Goal: Information Seeking & Learning: Learn about a topic

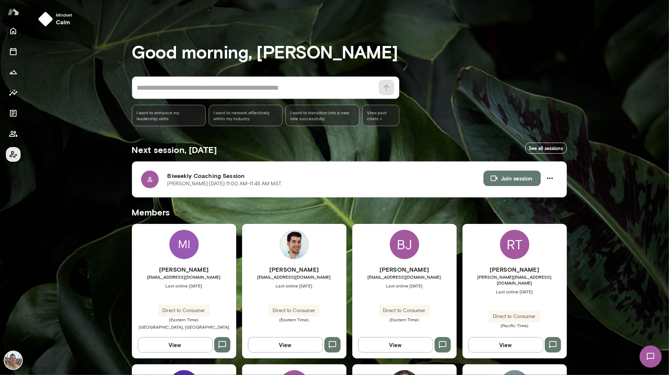
click at [10, 156] on icon "Client app" at bounding box center [13, 154] width 7 height 7
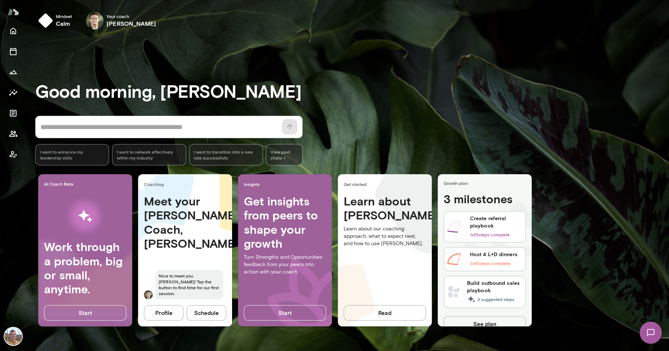
click at [46, 18] on img "button" at bounding box center [45, 20] width 15 height 15
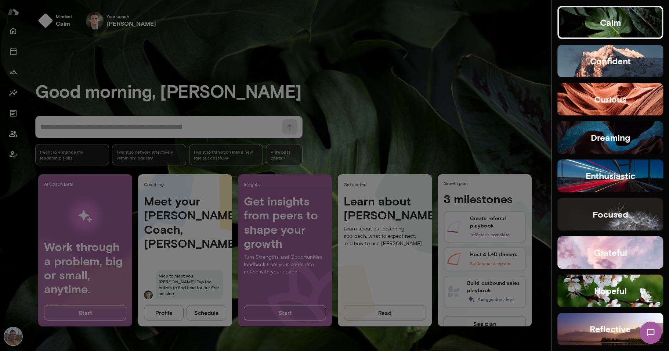
click at [609, 145] on button "dreaming" at bounding box center [610, 137] width 106 height 32
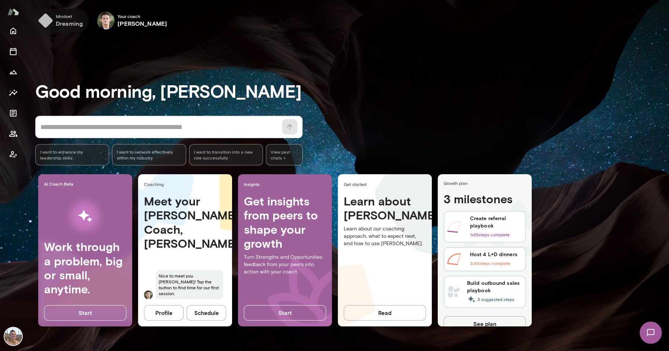
click at [46, 21] on img "button" at bounding box center [45, 20] width 15 height 15
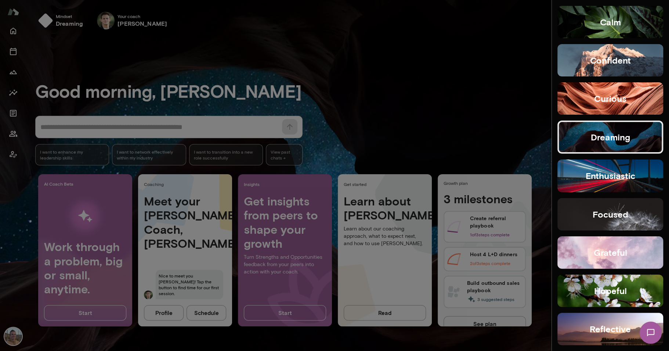
click at [254, 67] on div at bounding box center [334, 175] width 669 height 351
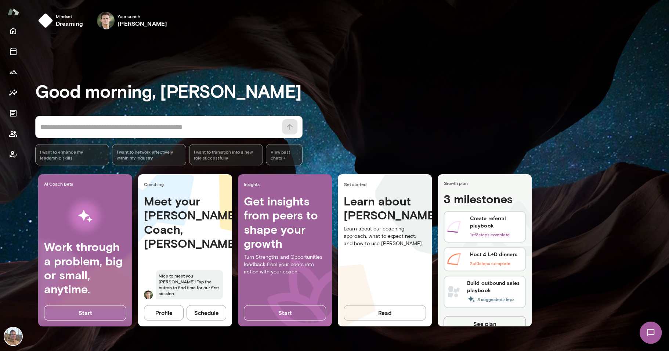
click at [140, 122] on textarea at bounding box center [158, 127] width 237 height 10
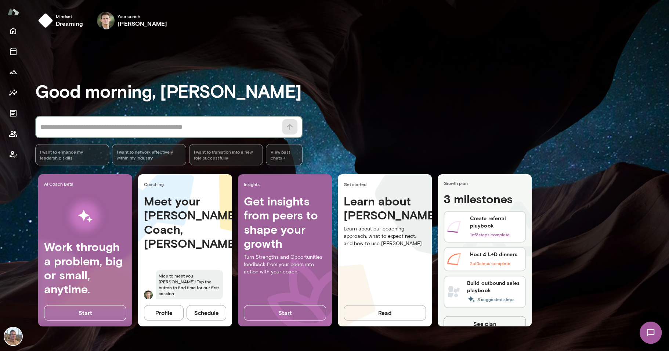
click at [210, 127] on textarea at bounding box center [158, 127] width 237 height 10
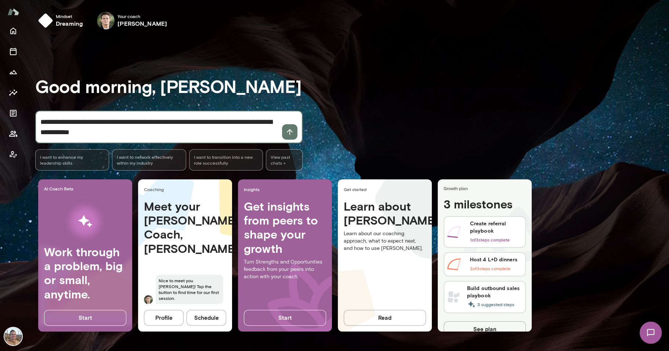
type textarea "**********"
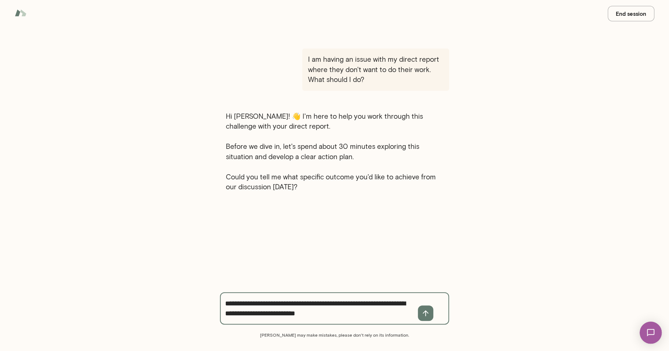
type textarea "**********"
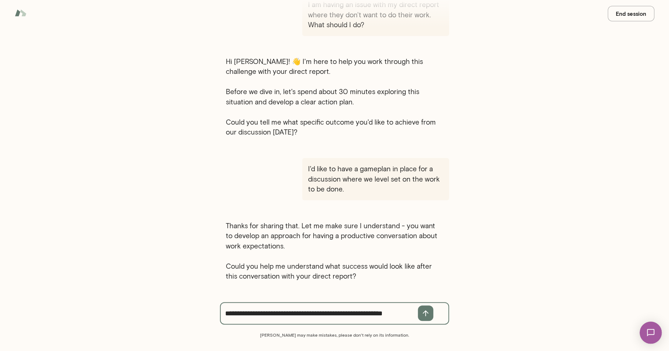
scroll to position [65, 0]
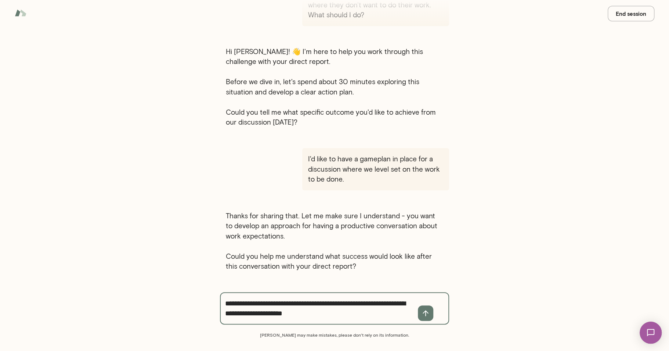
type textarea "**********"
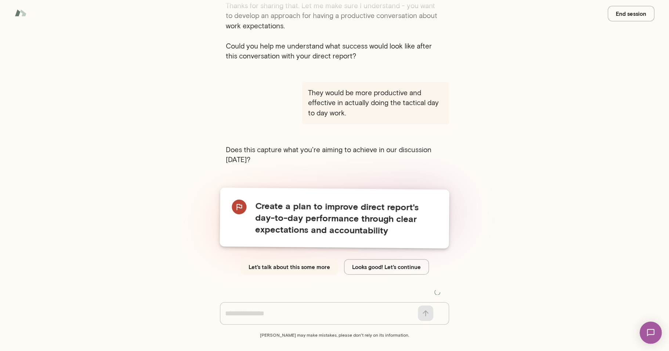
scroll to position [269, 0]
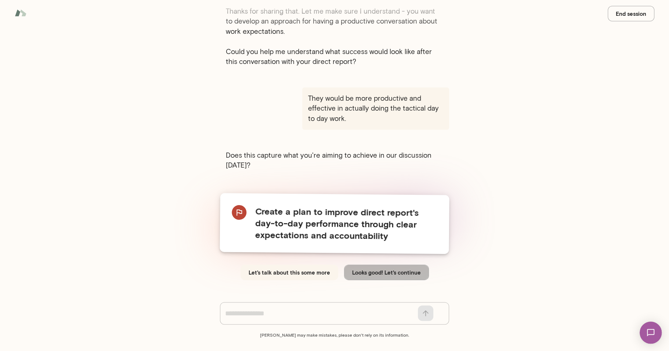
click at [404, 265] on button "Looks good! Let's continue" at bounding box center [386, 271] width 85 height 15
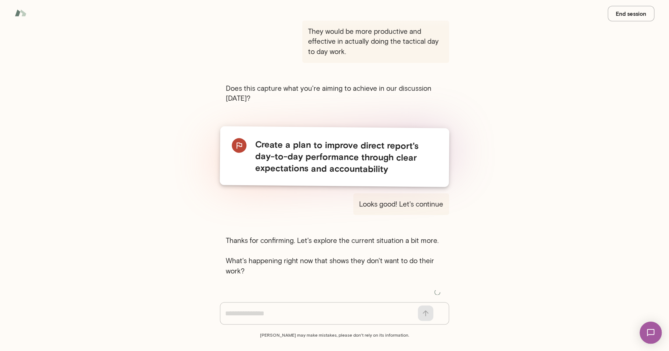
scroll to position [330, 0]
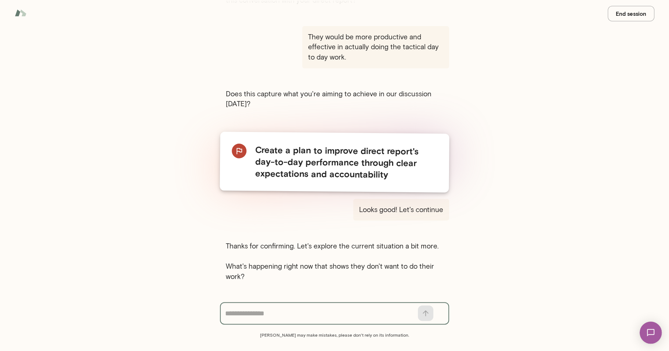
click at [628, 13] on button "End session" at bounding box center [631, 13] width 47 height 15
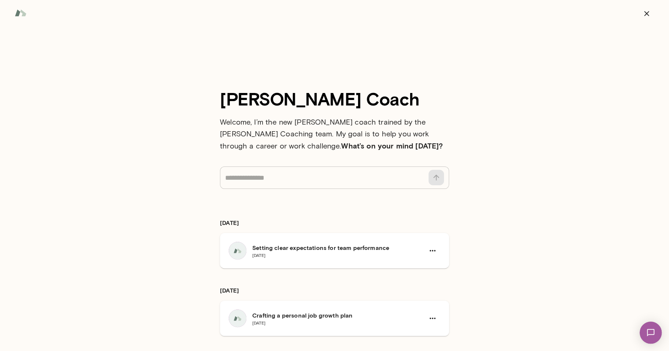
click at [18, 13] on img at bounding box center [21, 13] width 12 height 14
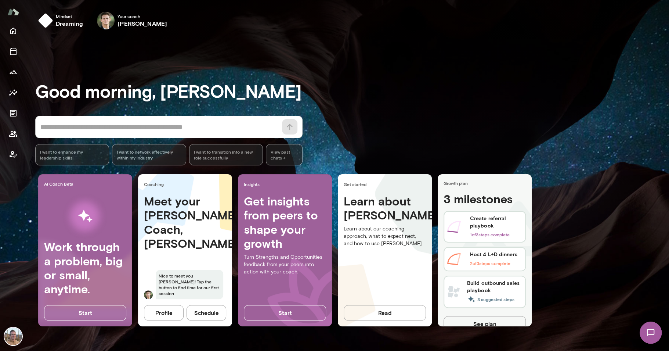
click at [653, 329] on img at bounding box center [651, 332] width 30 height 30
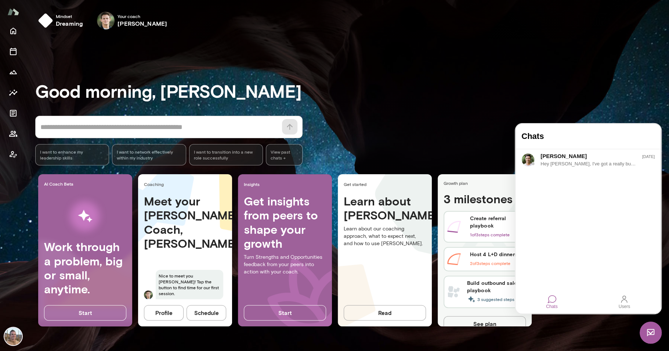
click at [549, 68] on div "Good morning, [PERSON_NAME] * ​ ​ I want to enhance my leadership skills I want…" at bounding box center [352, 193] width 634 height 298
click at [654, 332] on img at bounding box center [651, 332] width 22 height 22
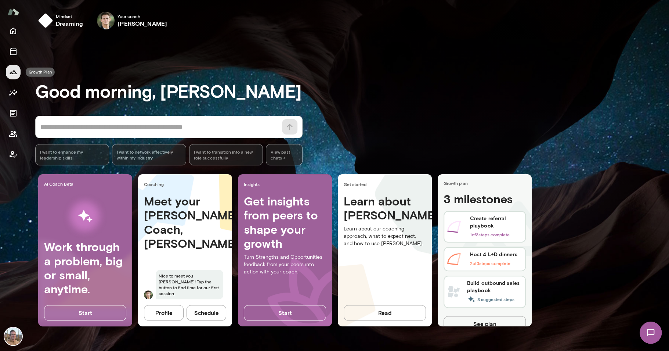
click at [13, 72] on icon "Growth Plan" at bounding box center [13, 72] width 9 height 9
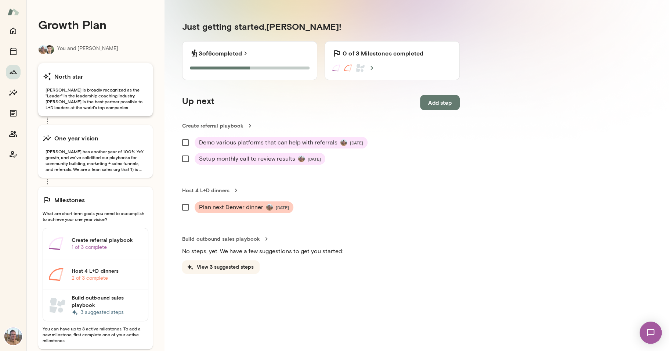
click at [110, 104] on span "[PERSON_NAME] is broadly recognized as the "Leader" in the leadership coaching …" at bounding box center [96, 99] width 106 height 24
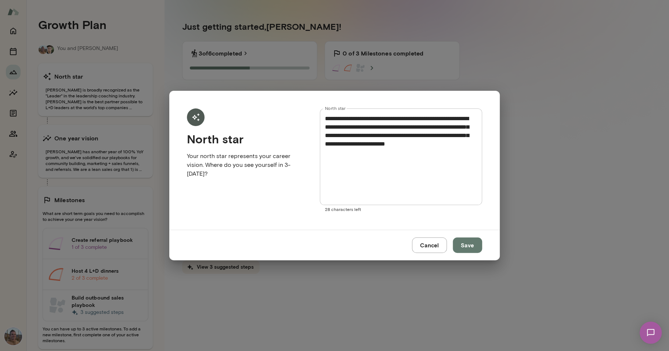
click at [424, 244] on button "Cancel" at bounding box center [429, 244] width 35 height 15
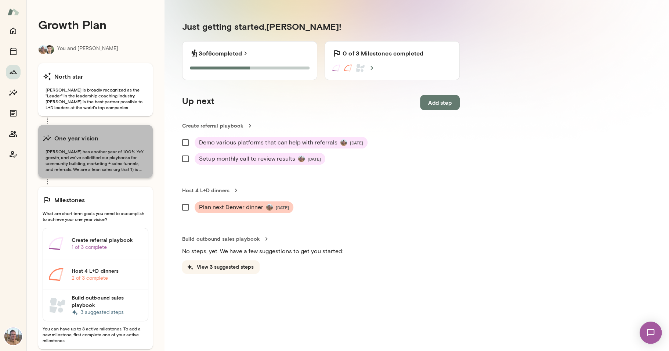
click at [112, 147] on div "One year vision [PERSON_NAME] has another year of 100% YoY growth, and we've so…" at bounding box center [95, 151] width 115 height 53
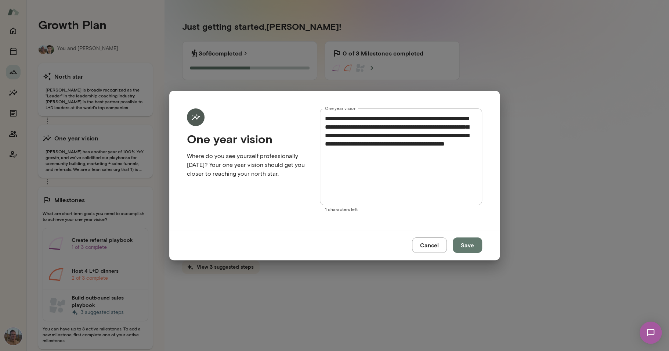
click at [429, 240] on button "Cancel" at bounding box center [429, 244] width 35 height 15
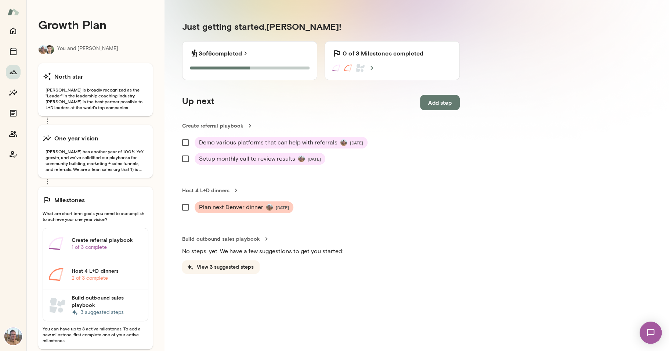
scroll to position [15, 0]
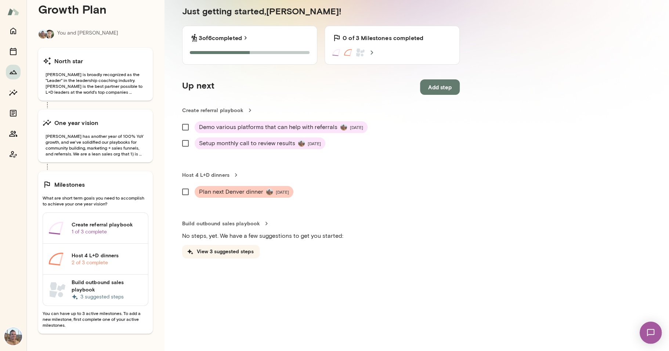
click at [79, 182] on h6 "Milestones" at bounding box center [69, 184] width 31 height 9
click at [108, 225] on h6 "Create referral playbook" at bounding box center [106, 224] width 71 height 7
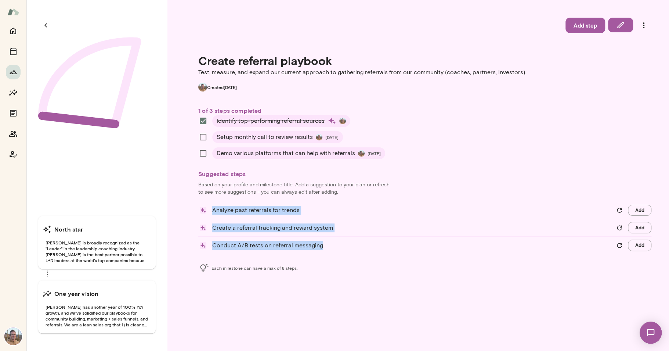
drag, startPoint x: 213, startPoint y: 210, endPoint x: 323, endPoint y: 245, distance: 115.1
click at [323, 245] on div "Analyze past referrals for trends Add Create a referral tracking and reward sys…" at bounding box center [424, 228] width 453 height 46
click at [323, 245] on p "Conduct A/B tests on referral messaging" at bounding box center [411, 245] width 399 height 9
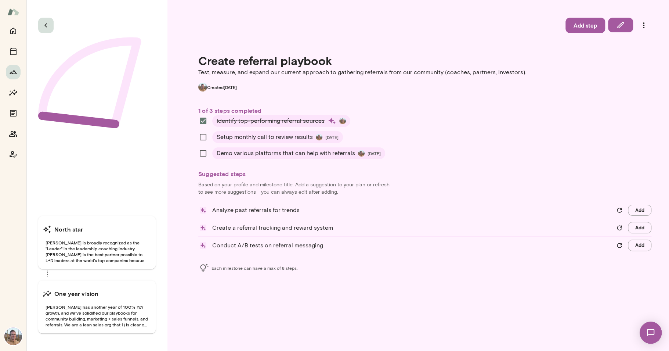
click at [46, 24] on icon "button" at bounding box center [45, 25] width 3 height 4
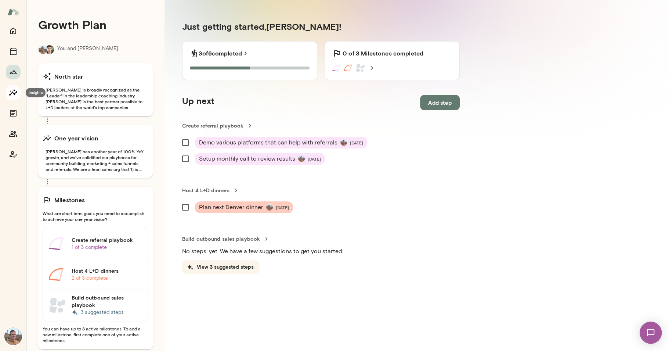
click at [13, 93] on icon "Insights" at bounding box center [13, 92] width 9 height 9
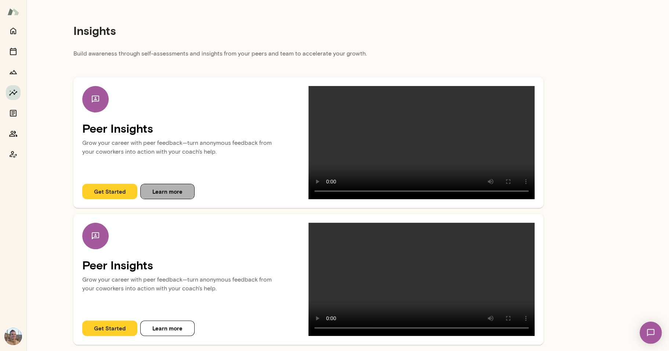
click at [159, 199] on button "Learn more" at bounding box center [167, 191] width 54 height 15
click at [94, 199] on button "Get Started" at bounding box center [109, 191] width 55 height 15
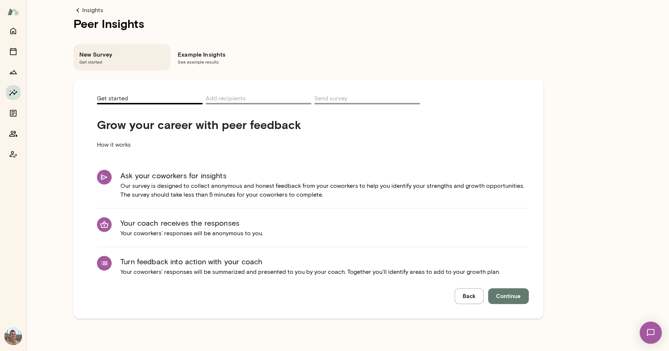
click at [519, 288] on button "Continue" at bounding box center [508, 295] width 41 height 15
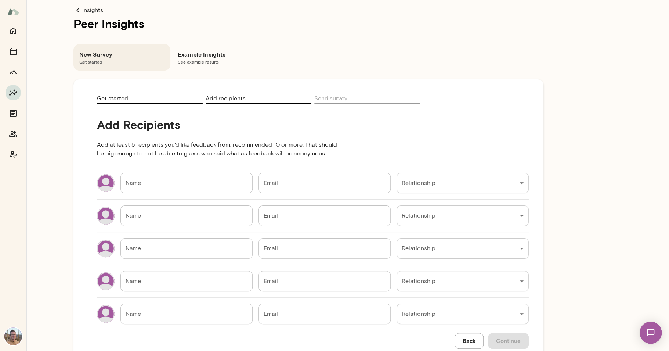
click at [159, 184] on input "Name" at bounding box center [186, 183] width 132 height 21
click at [297, 187] on input "Email" at bounding box center [325, 183] width 132 height 21
click at [450, 0] on div "Insights Peer Insights New Survey Get started Example Insights See example resu…" at bounding box center [334, 0] width 669 height 0
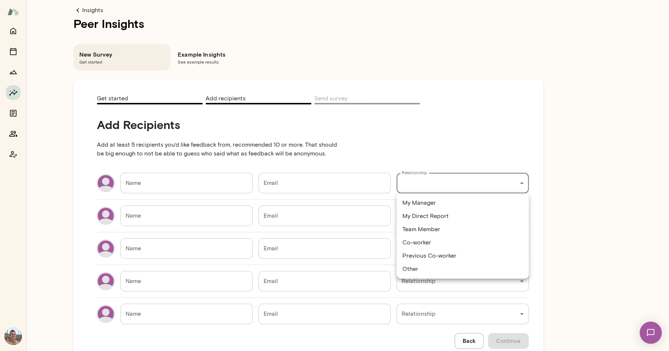
click at [356, 133] on div at bounding box center [334, 175] width 669 height 351
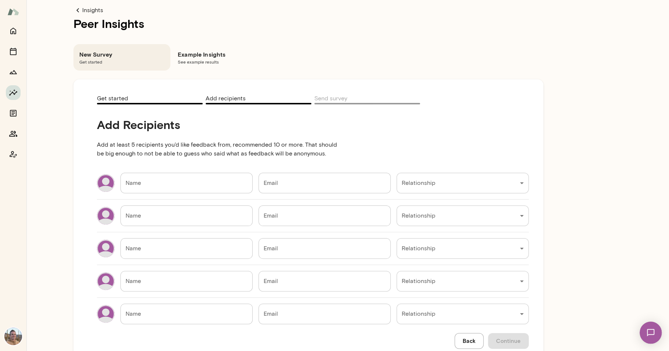
click at [203, 60] on span "See example results" at bounding box center [220, 62] width 85 height 6
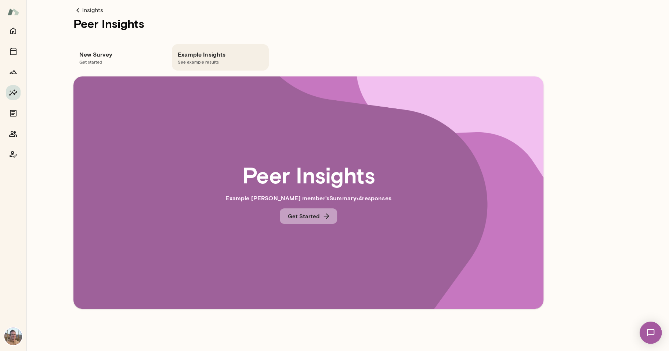
click at [314, 216] on button "Get Started" at bounding box center [308, 215] width 57 height 15
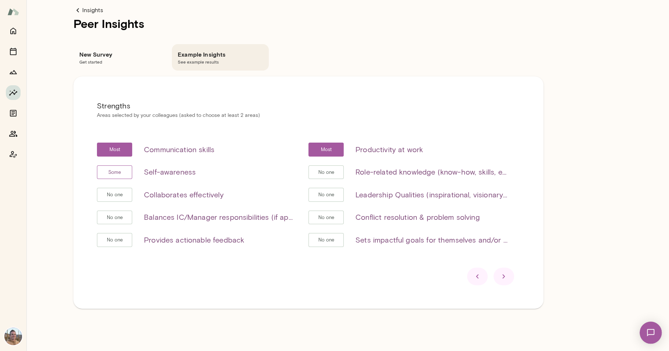
click at [507, 278] on icon at bounding box center [503, 276] width 9 height 9
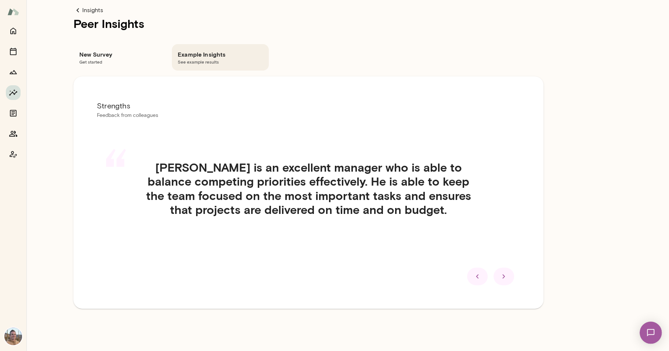
click at [507, 278] on icon at bounding box center [503, 276] width 9 height 9
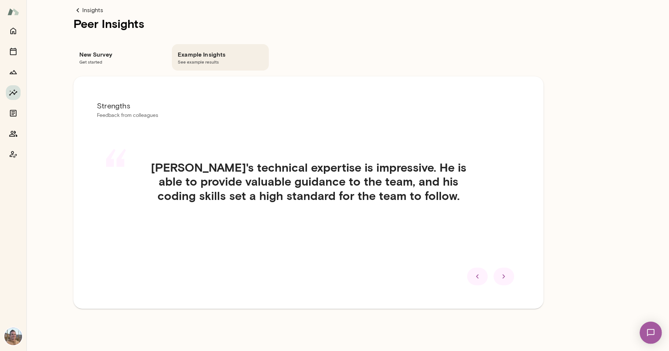
click at [484, 280] on div at bounding box center [477, 276] width 21 height 18
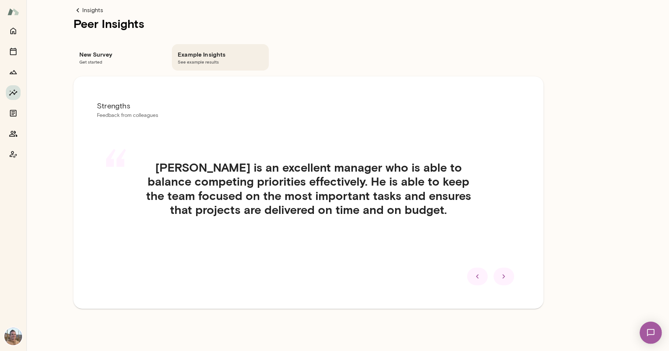
click at [484, 280] on div at bounding box center [477, 276] width 21 height 18
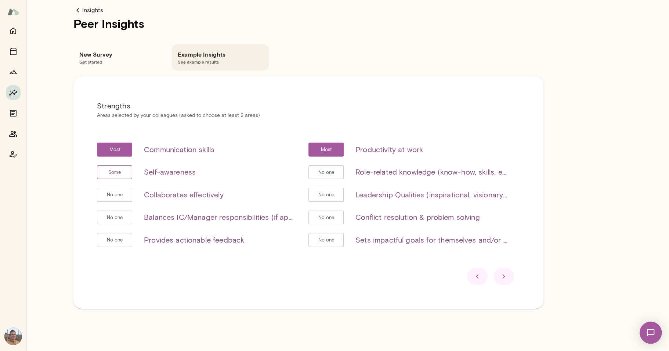
click at [507, 274] on icon at bounding box center [503, 276] width 9 height 9
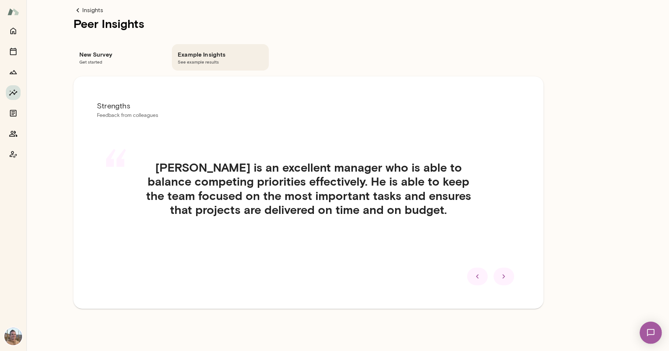
click at [507, 274] on icon at bounding box center [503, 276] width 9 height 9
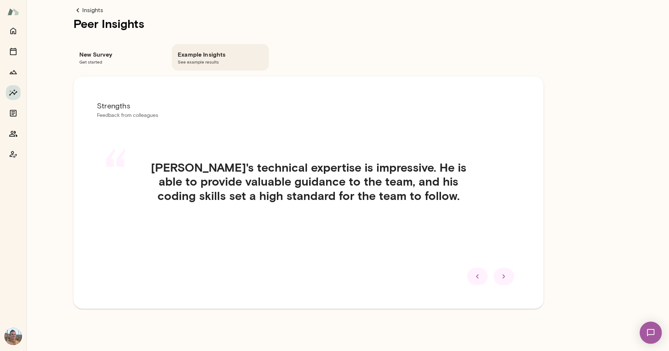
click at [507, 274] on icon at bounding box center [503, 276] width 9 height 9
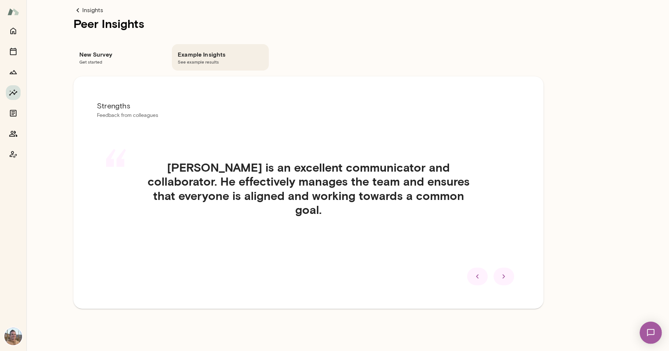
drag, startPoint x: 507, startPoint y: 274, endPoint x: 522, endPoint y: 257, distance: 22.9
click at [522, 257] on div "Strengths Feedback from colleagues “ [PERSON_NAME] is an excellent communicator…" at bounding box center [308, 192] width 470 height 232
click at [505, 275] on icon at bounding box center [503, 276] width 9 height 9
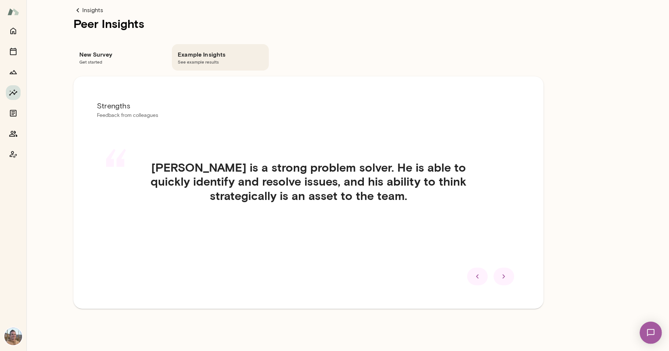
click at [505, 275] on icon at bounding box center [503, 276] width 9 height 9
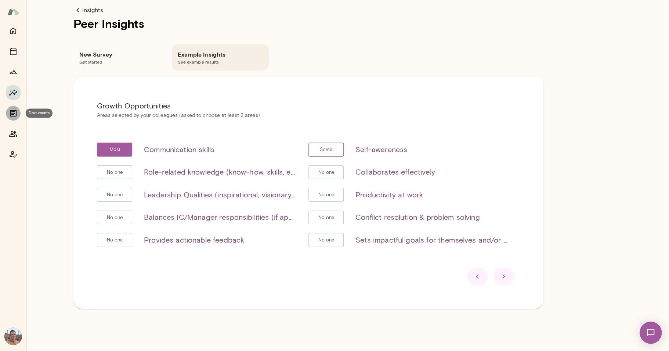
click at [10, 112] on icon "Documents" at bounding box center [13, 113] width 9 height 9
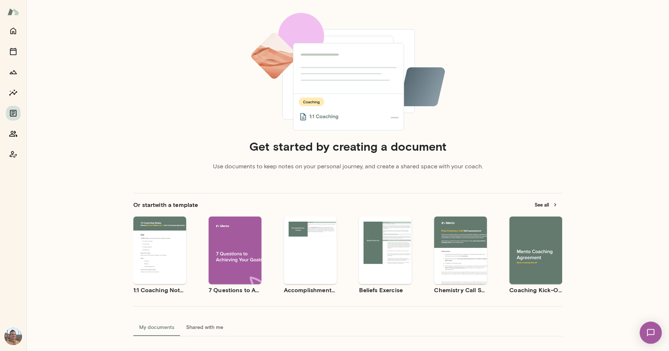
scroll to position [68, 0]
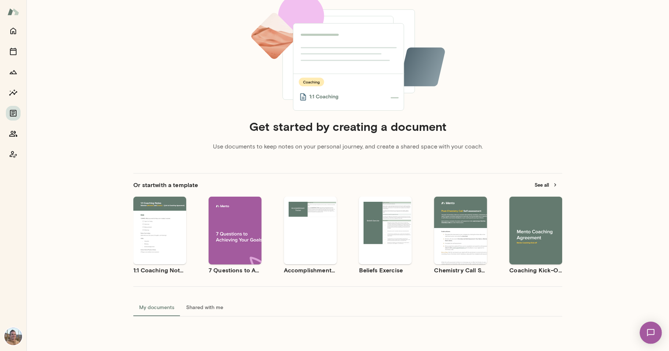
click at [13, 14] on img at bounding box center [13, 12] width 12 height 14
